Goal: Task Accomplishment & Management: Complete application form

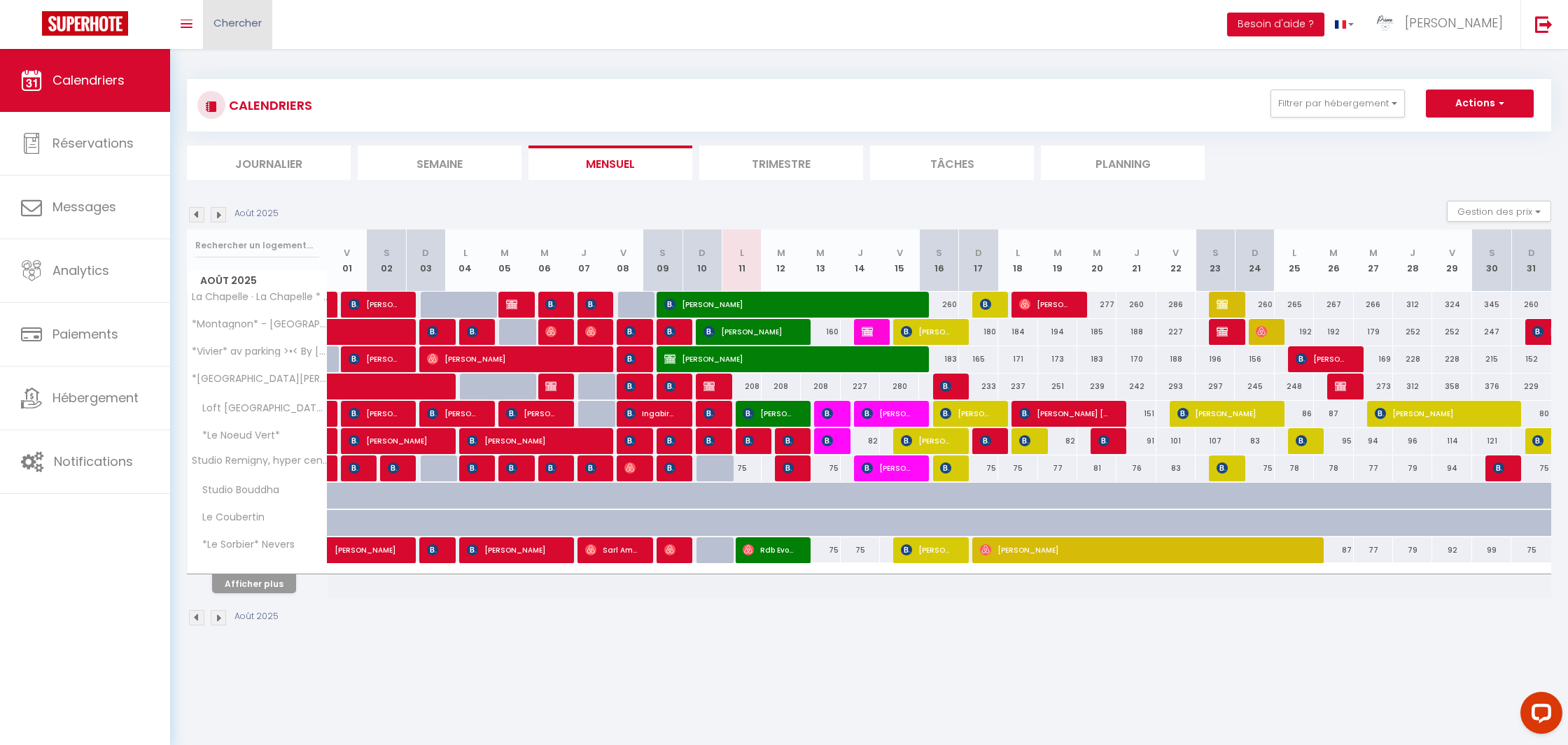
click at [245, 26] on span "Chercher" at bounding box center [237, 23] width 48 height 15
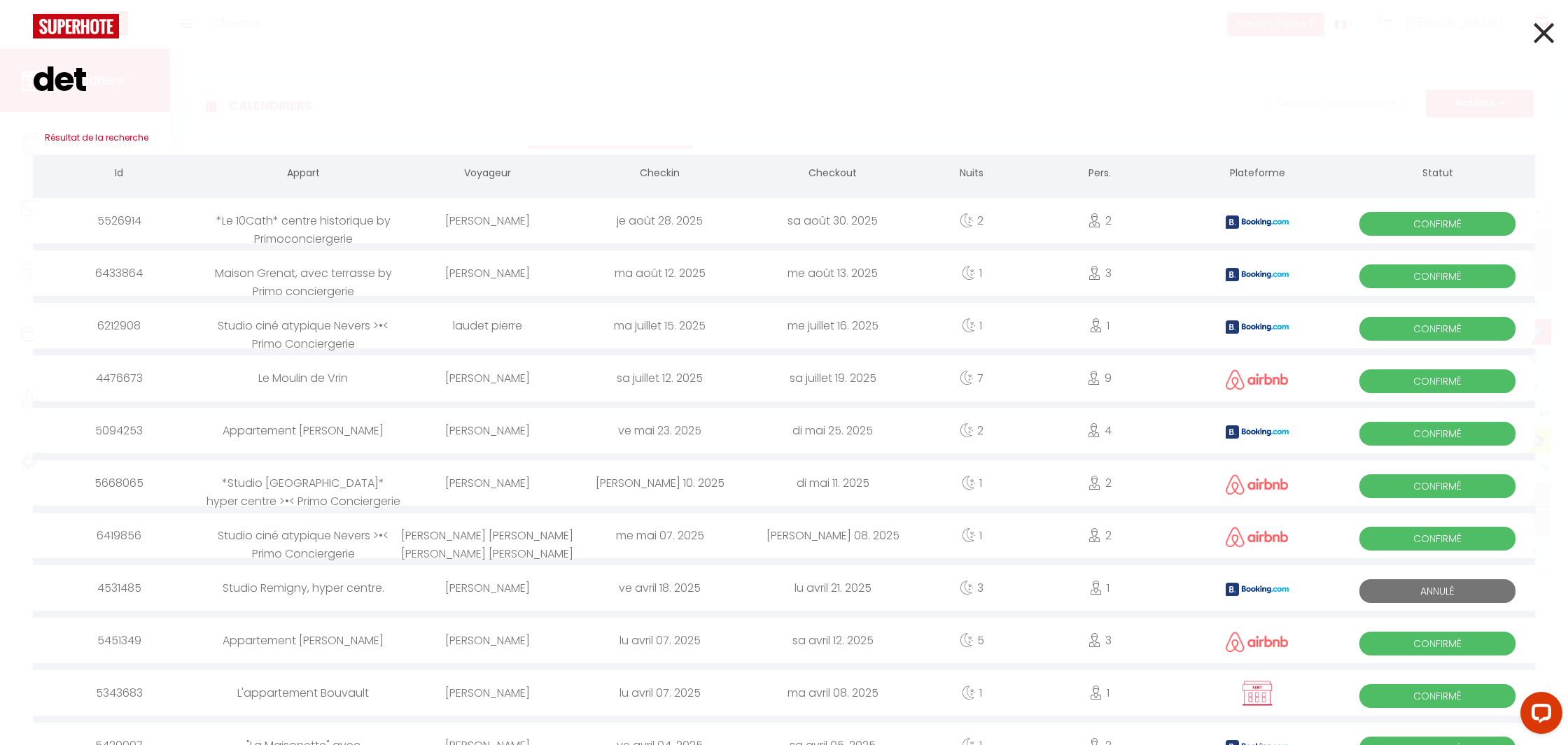
type input "det"
click at [340, 260] on div "Maison Grenat, avec terrasse by Primo conciergerie" at bounding box center [303, 273] width 196 height 45
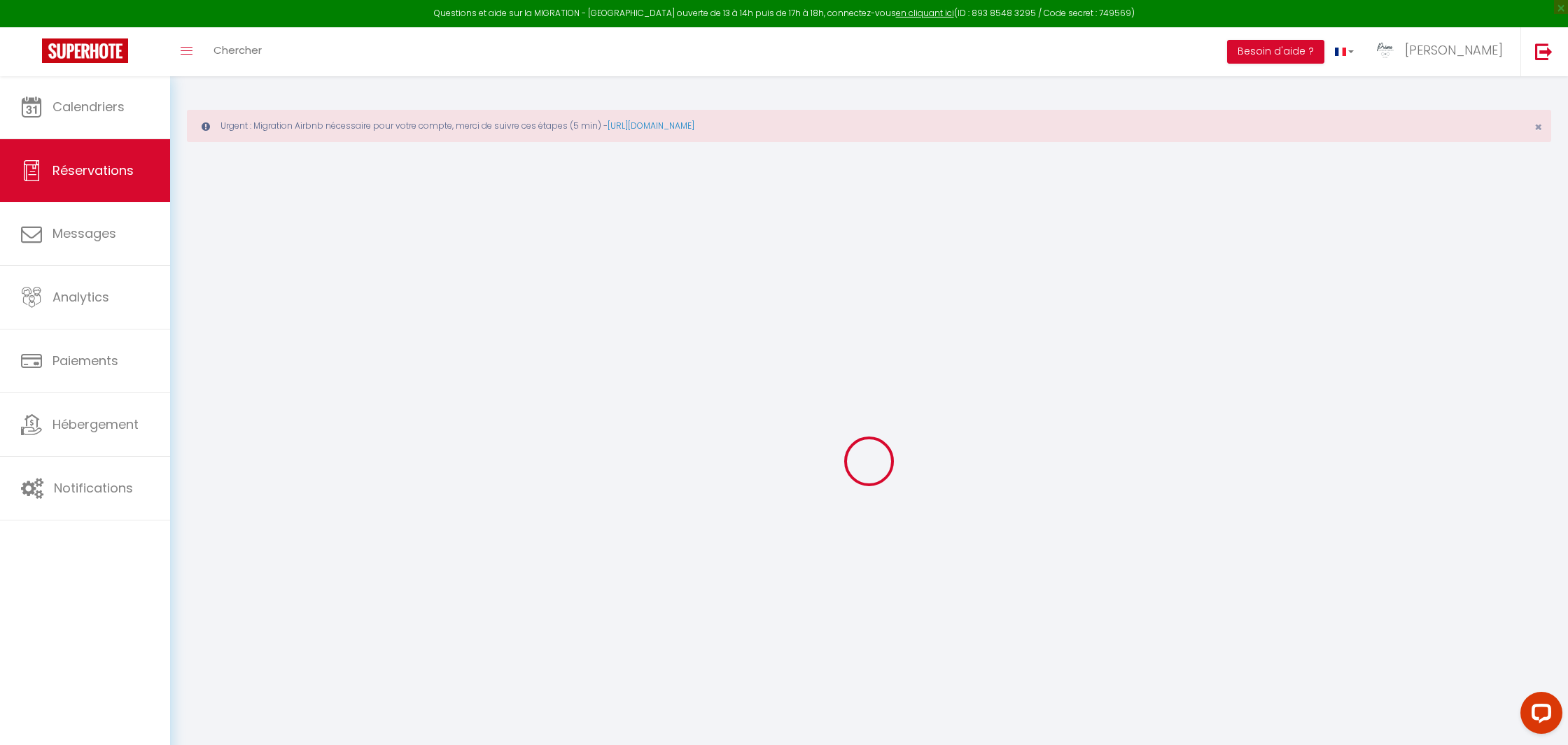
type input "[PERSON_NAME]"
type input "detavernier"
type input "[EMAIL_ADDRESS][DOMAIN_NAME]"
type input "[PHONE_NUMBER]"
select select "FR"
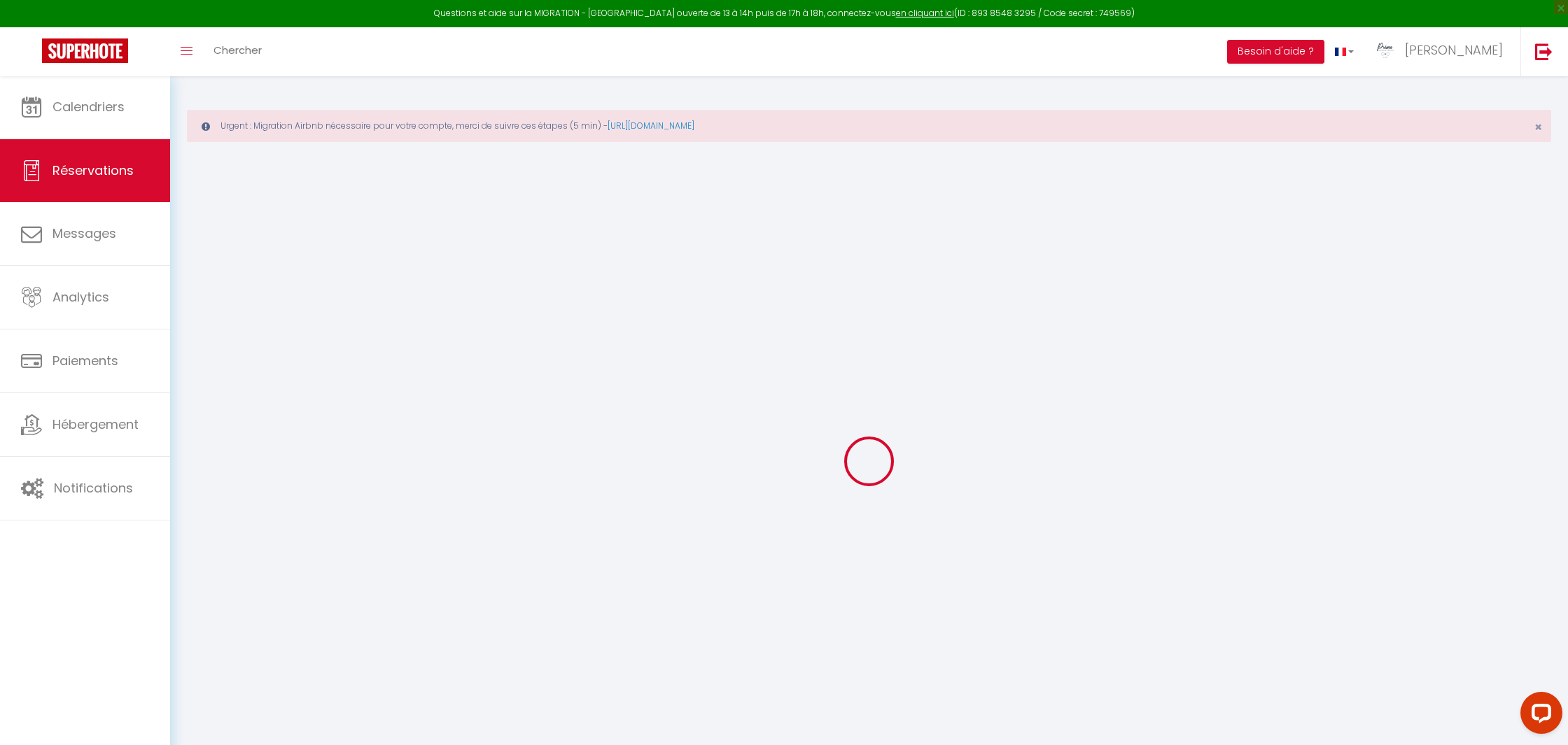
type input "14.41"
type input "1.41"
select select "69302"
select select "1"
select select
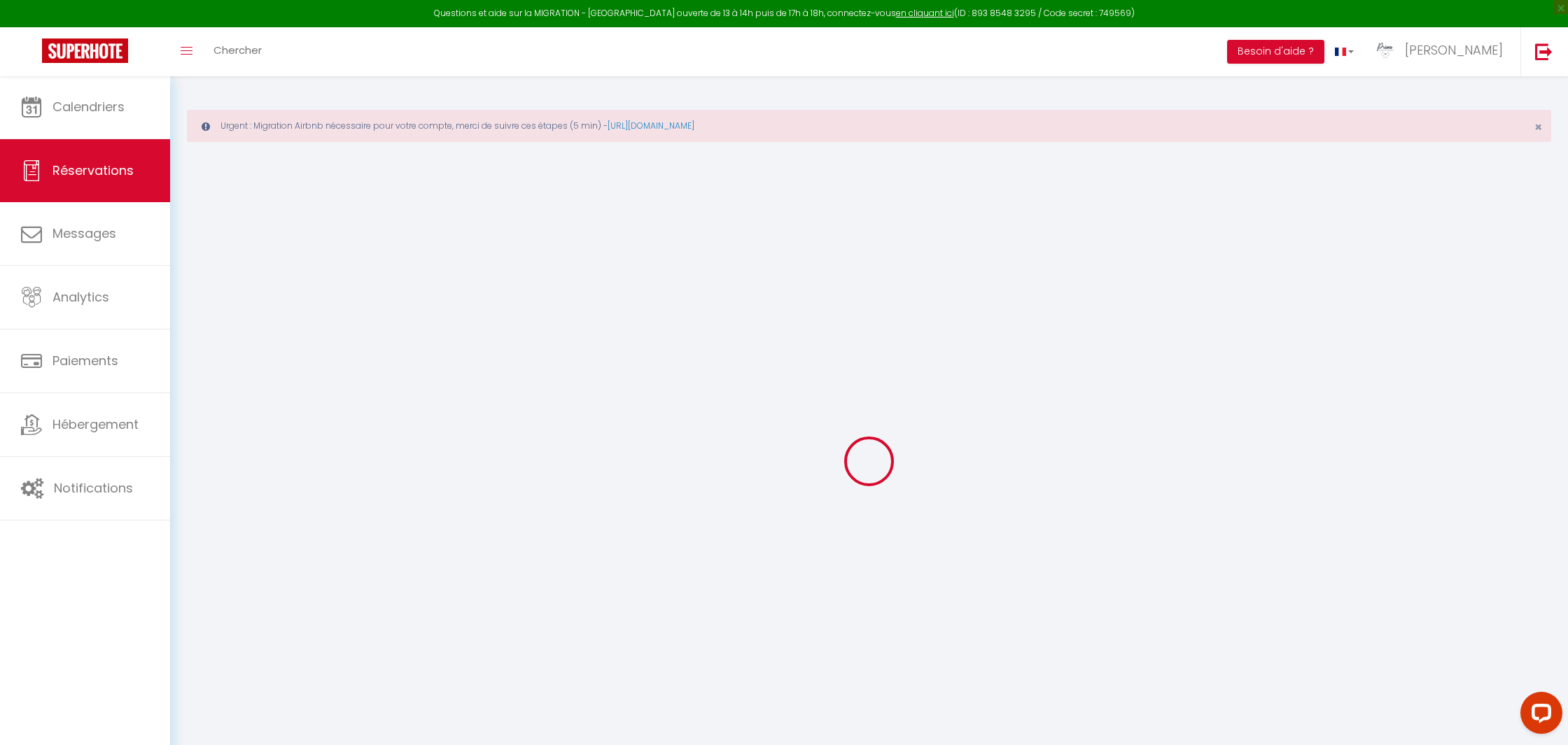
select select
type input "3"
select select "12"
select select "15"
type input "96.09"
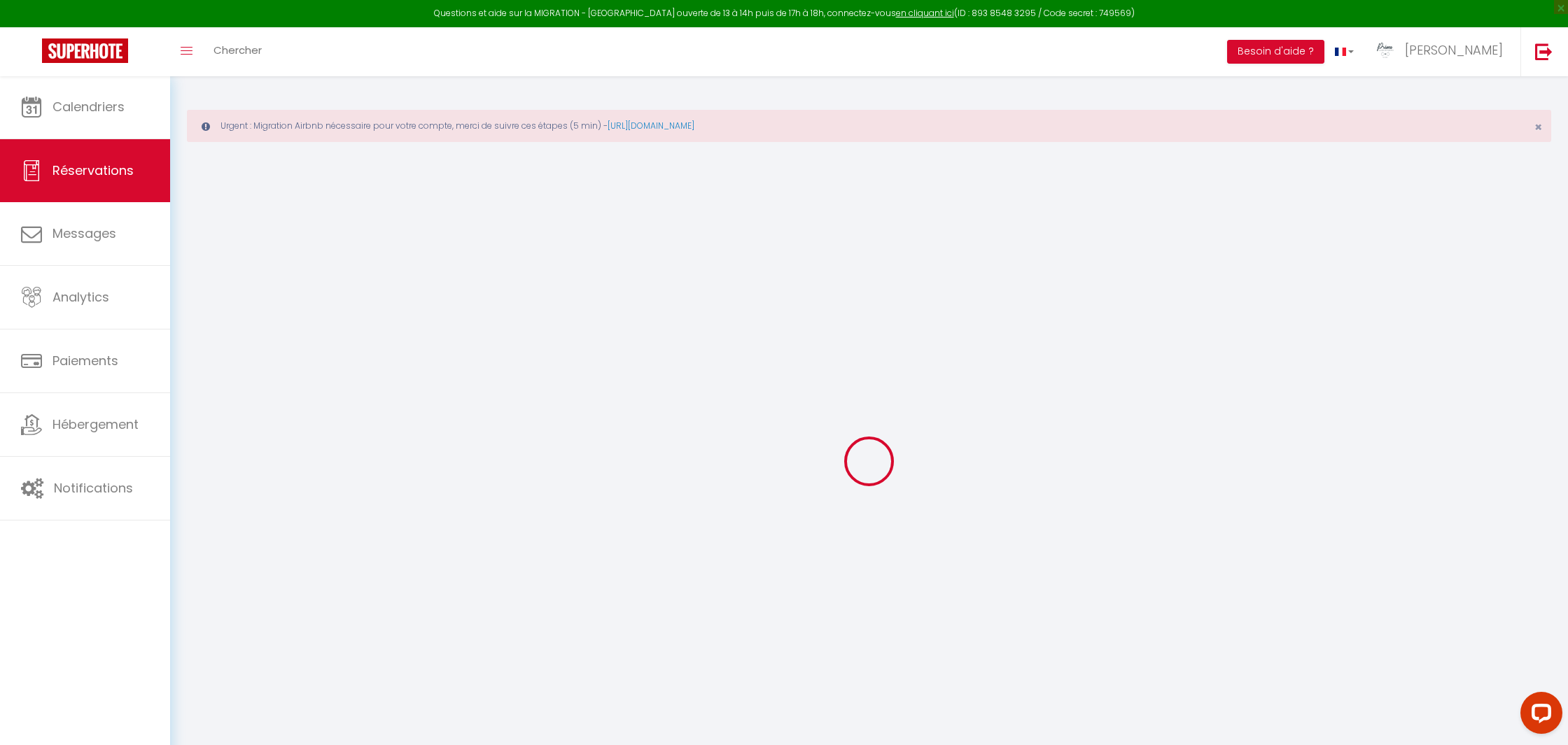
checkbox input "false"
type input "0"
select select "2"
type input "0"
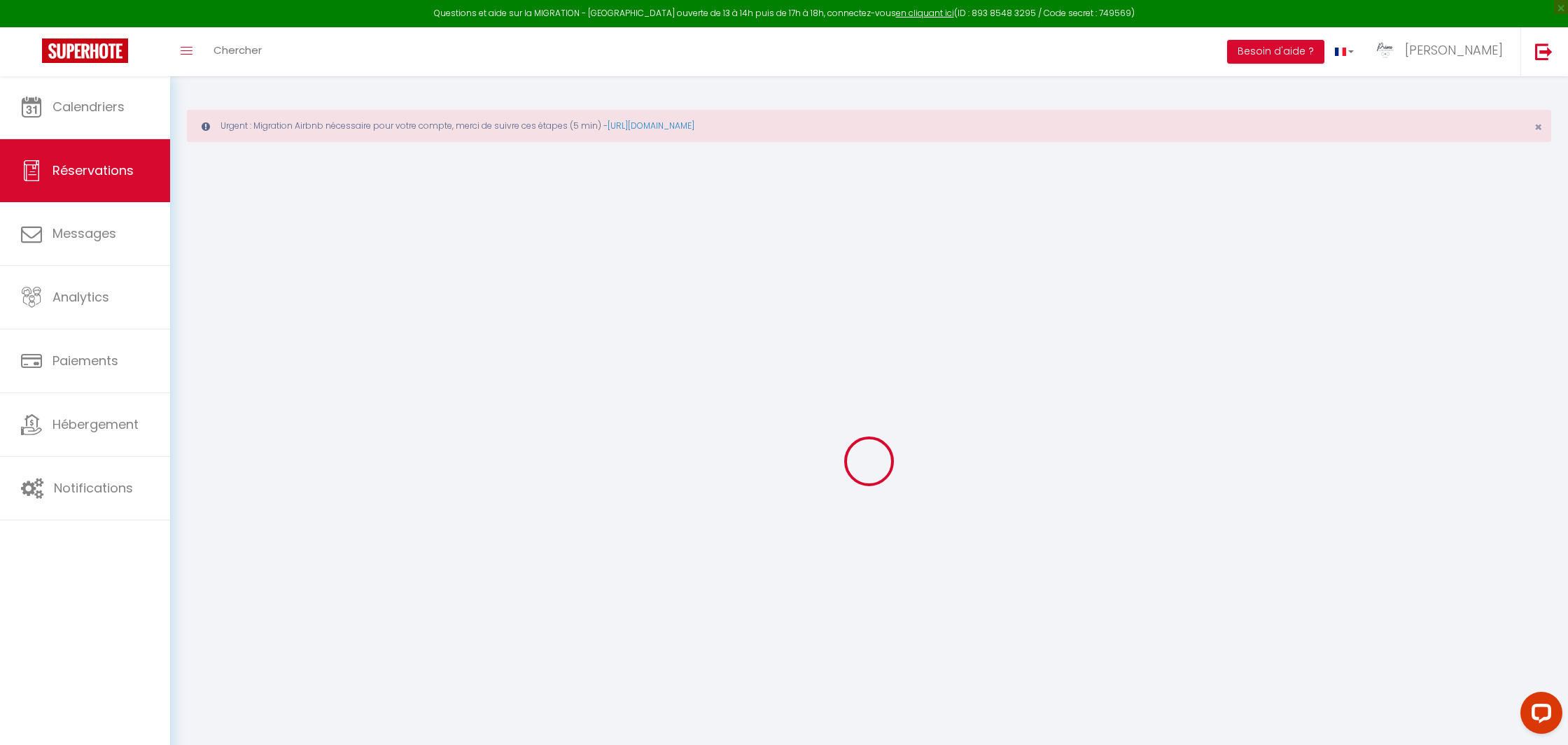
type input "0"
select select
checkbox input "false"
select select
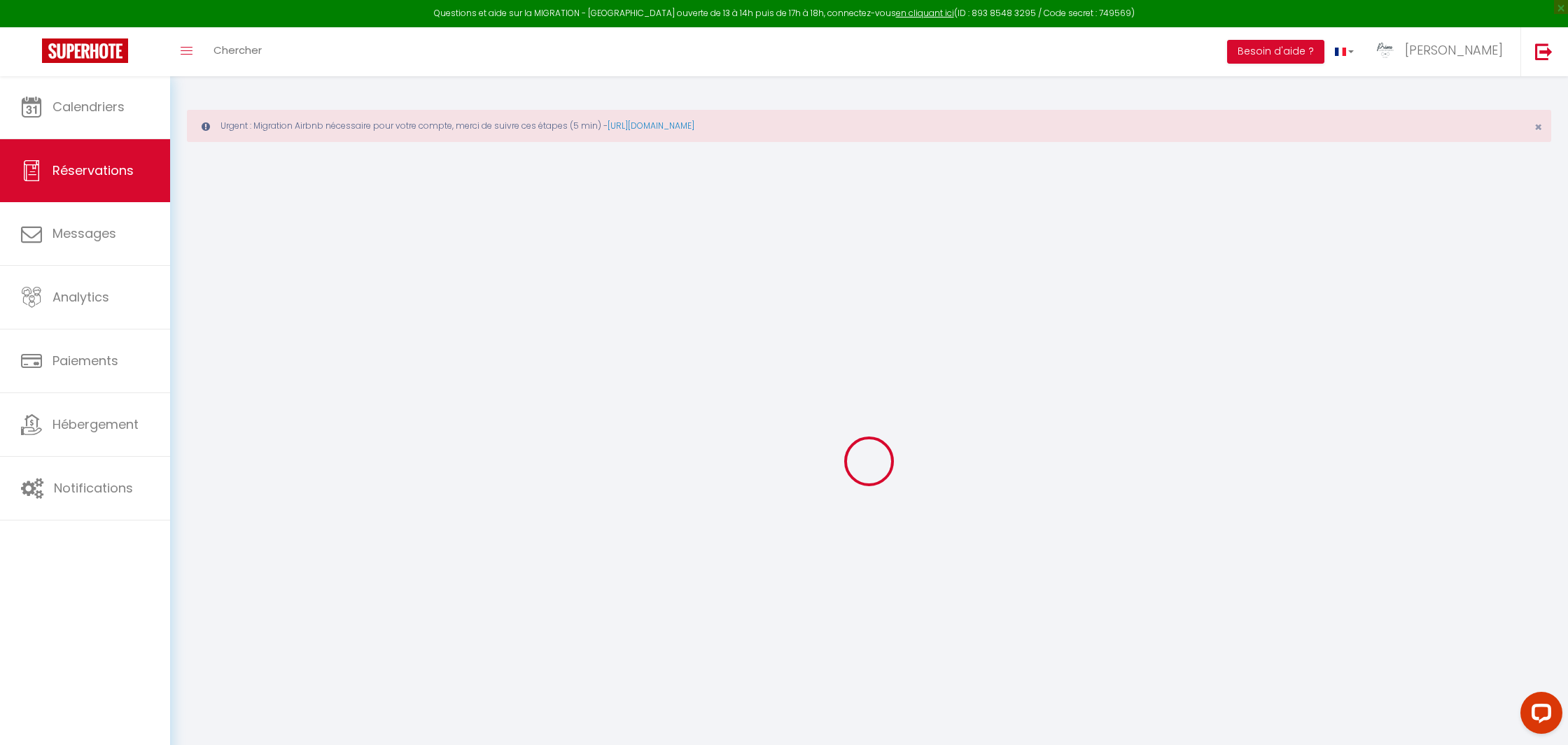
select select
checkbox input "false"
select select
checkbox input "false"
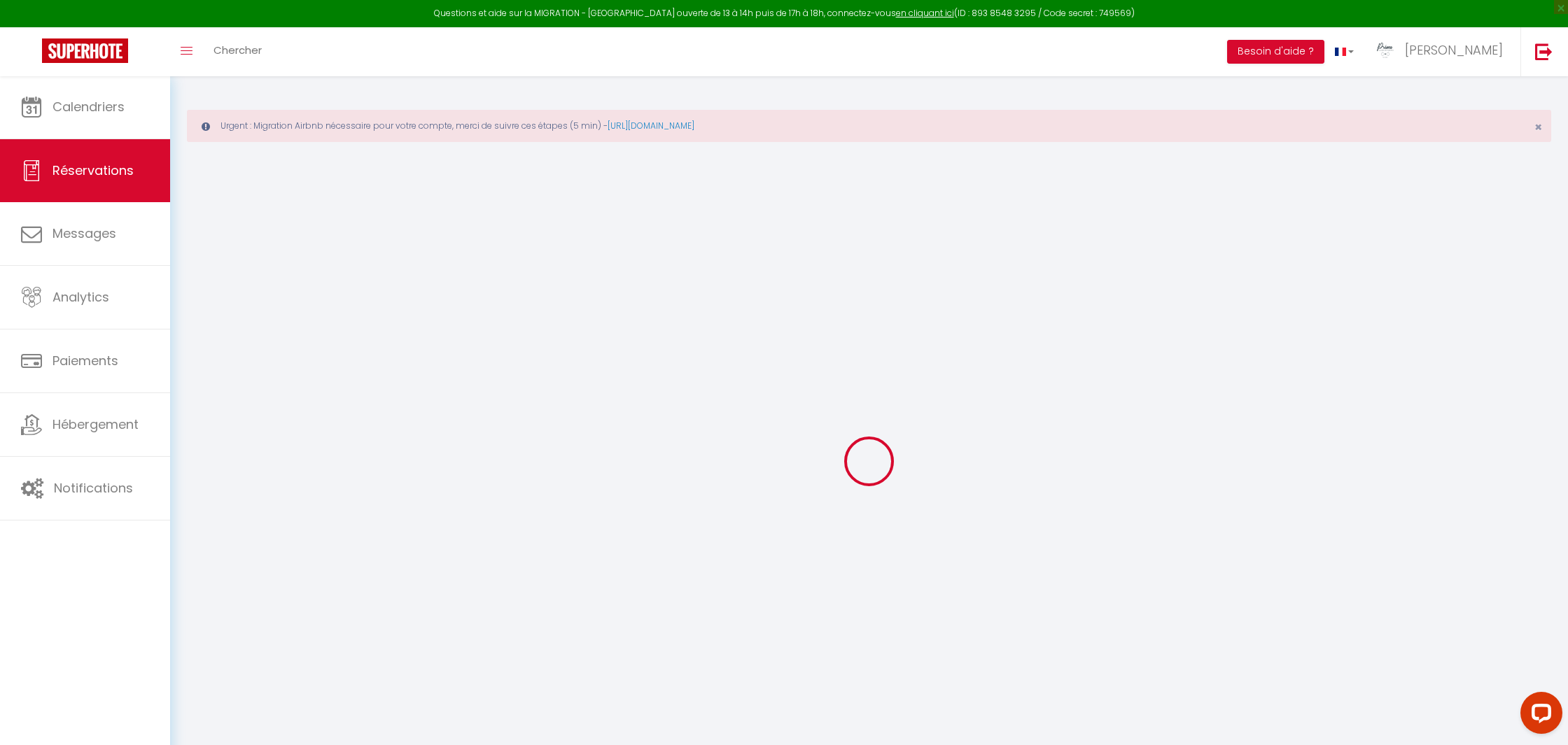
type textarea "** THIS RESERVATION HAS BEEN PRE-PAID ** Approximate time of arrival: between 1…"
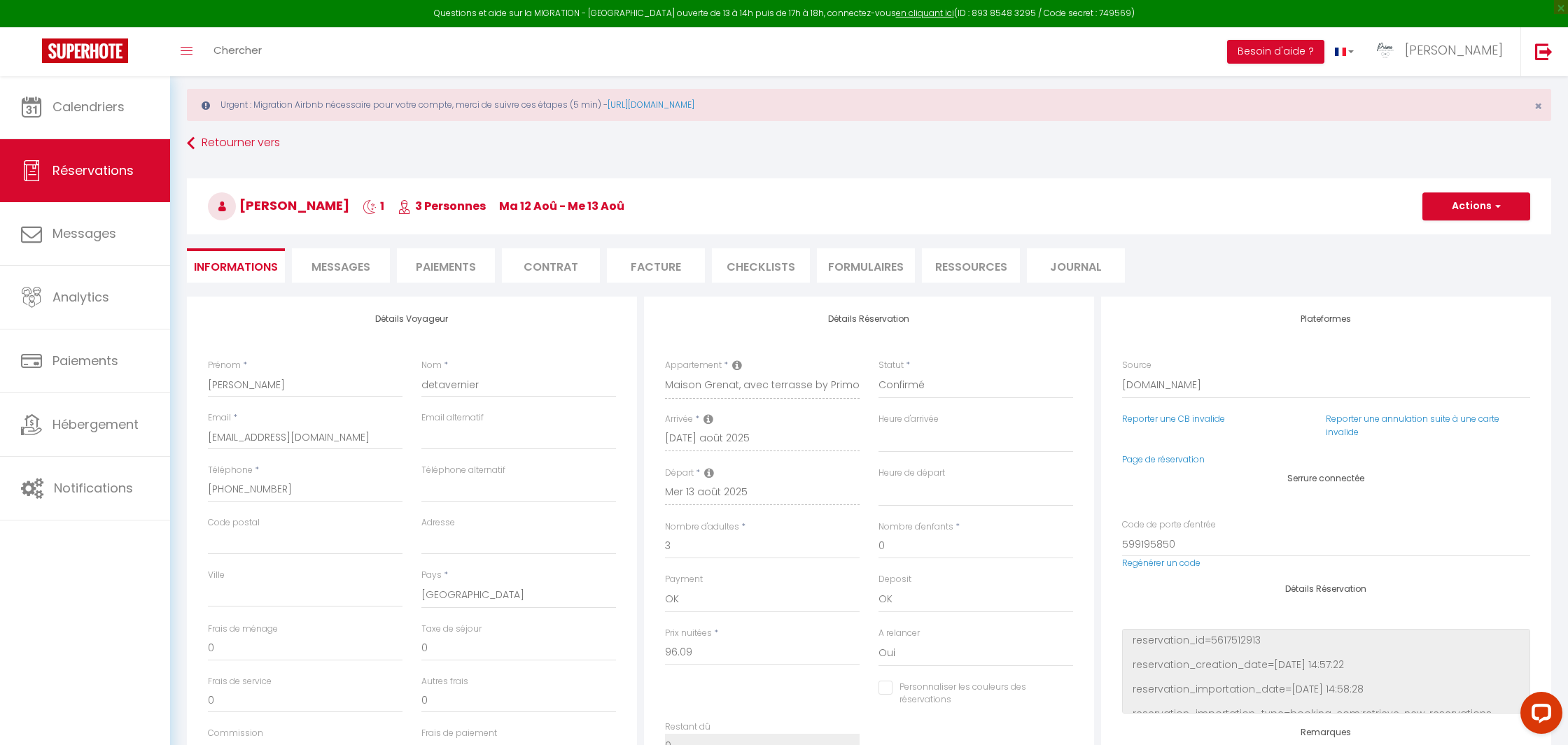
type input "4.8"
select select
checkbox input "false"
select select
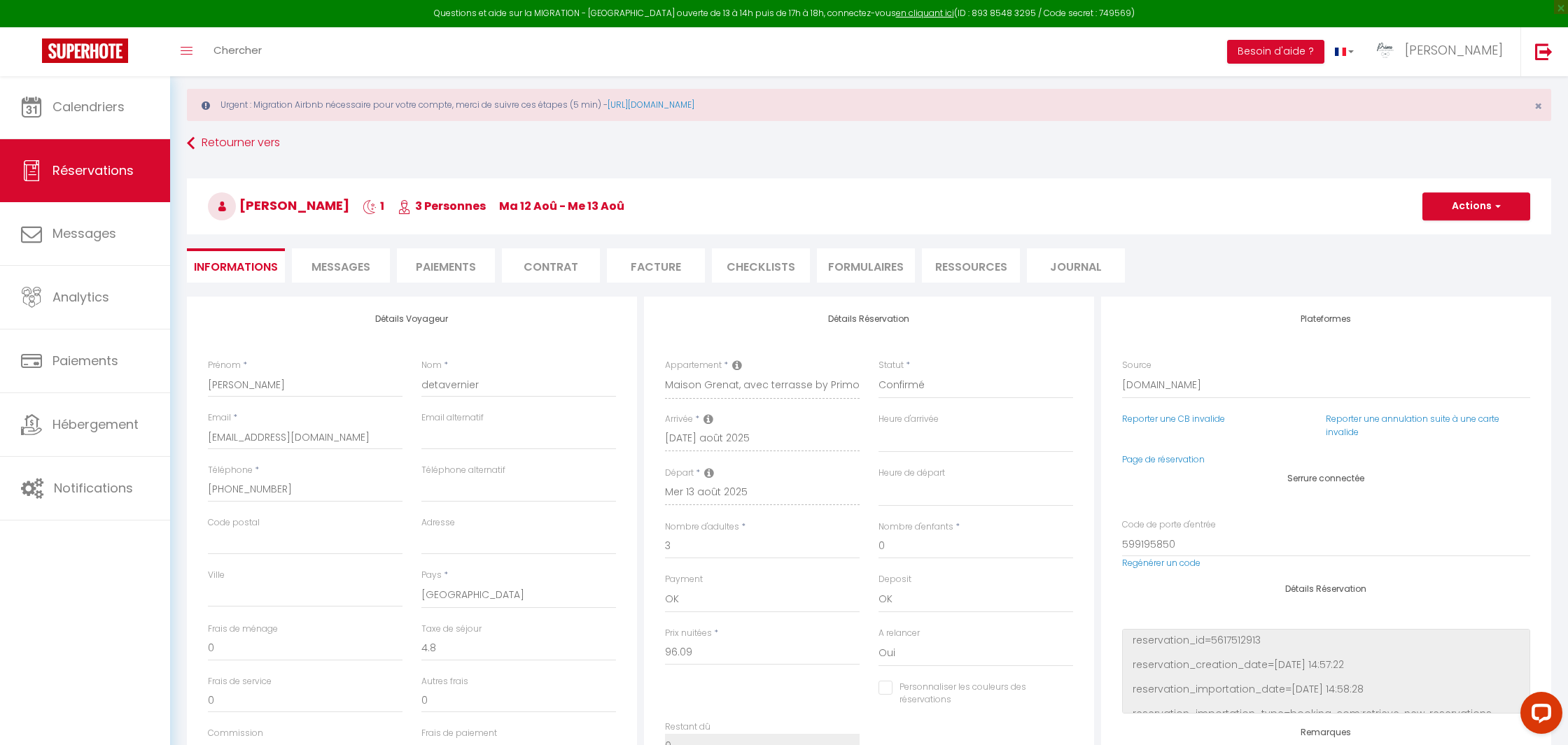
select select
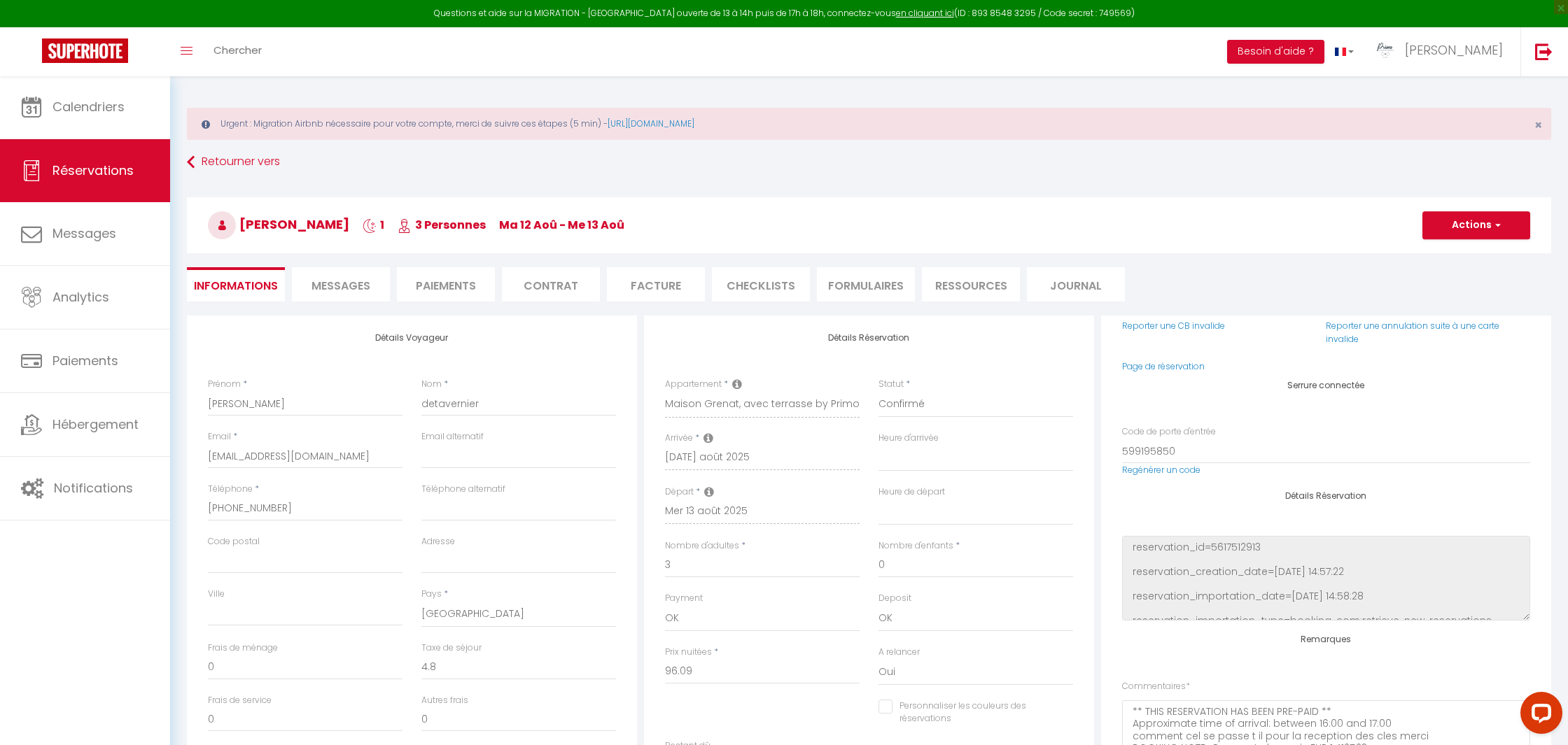
scroll to position [1, 0]
click at [736, 386] on icon at bounding box center [736, 384] width 10 height 11
